Goal: Information Seeking & Learning: Learn about a topic

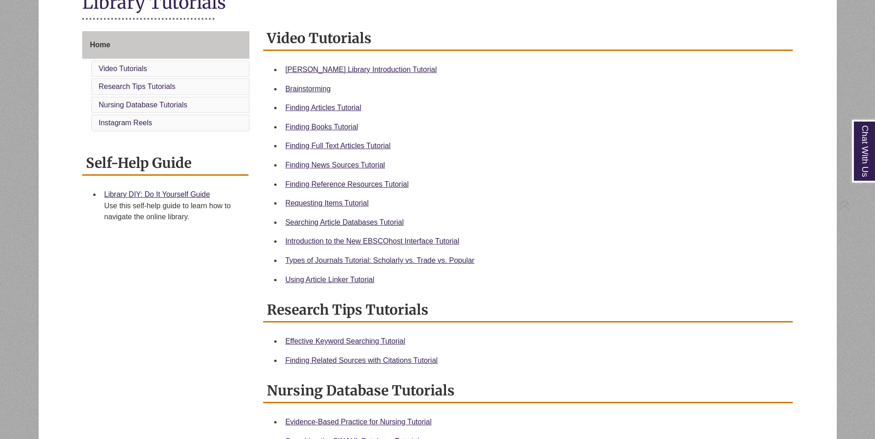
scroll to position [230, 0]
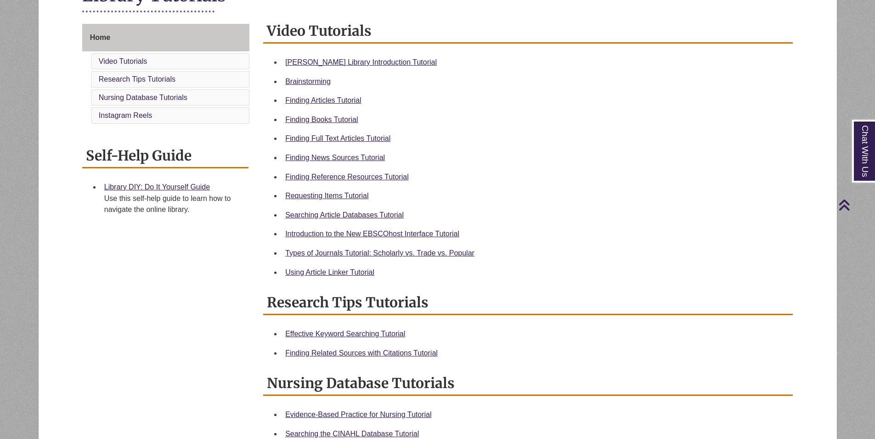
click at [214, 56] on li "Video Tutorials" at bounding box center [170, 61] width 158 height 17
click at [127, 60] on link "Video Tutorials" at bounding box center [123, 61] width 49 height 8
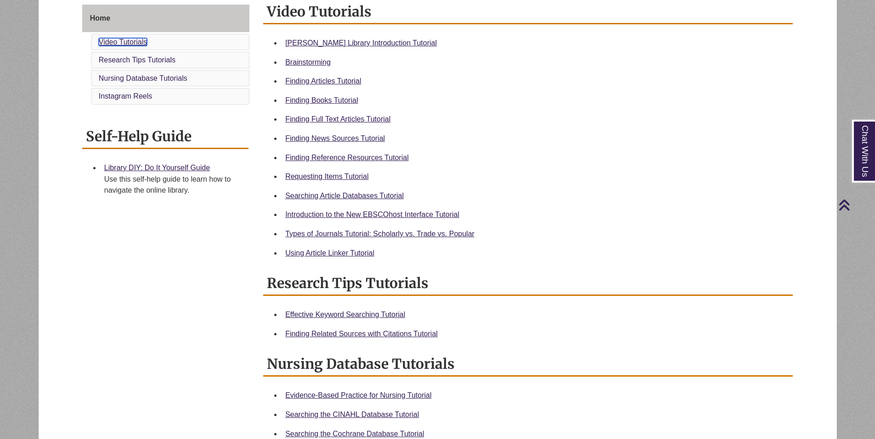
click at [131, 41] on link "Video Tutorials" at bounding box center [123, 42] width 49 height 8
click at [121, 40] on link "Video Tutorials" at bounding box center [123, 42] width 49 height 8
click at [141, 39] on link "Video Tutorials" at bounding box center [123, 42] width 49 height 8
click at [124, 33] on li "Home Video Tutorials Research Tips Tutorials Nursing Database Tutorials Instagr…" at bounding box center [165, 55] width 167 height 100
click at [128, 42] on link "Video Tutorials" at bounding box center [123, 42] width 49 height 8
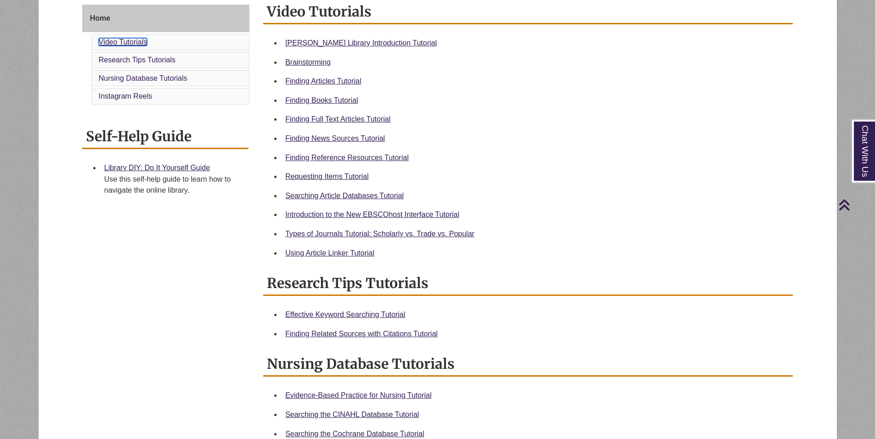
click at [128, 42] on link "Video Tutorials" at bounding box center [123, 42] width 49 height 8
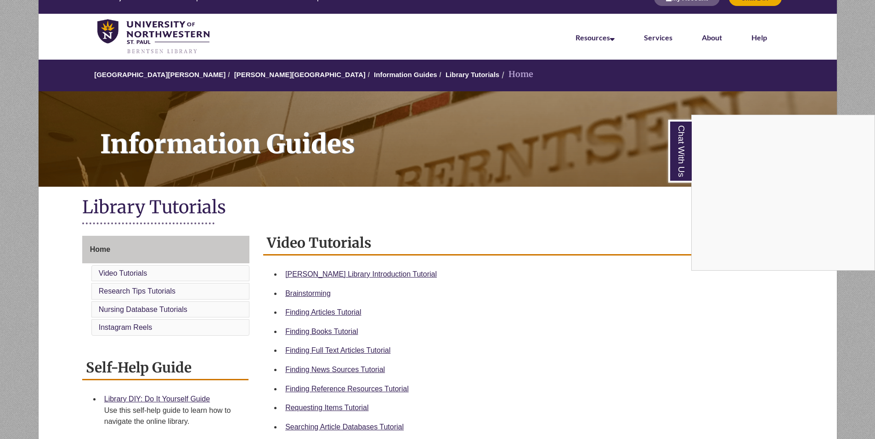
scroll to position [0, 0]
